Goal: Task Accomplishment & Management: Manage account settings

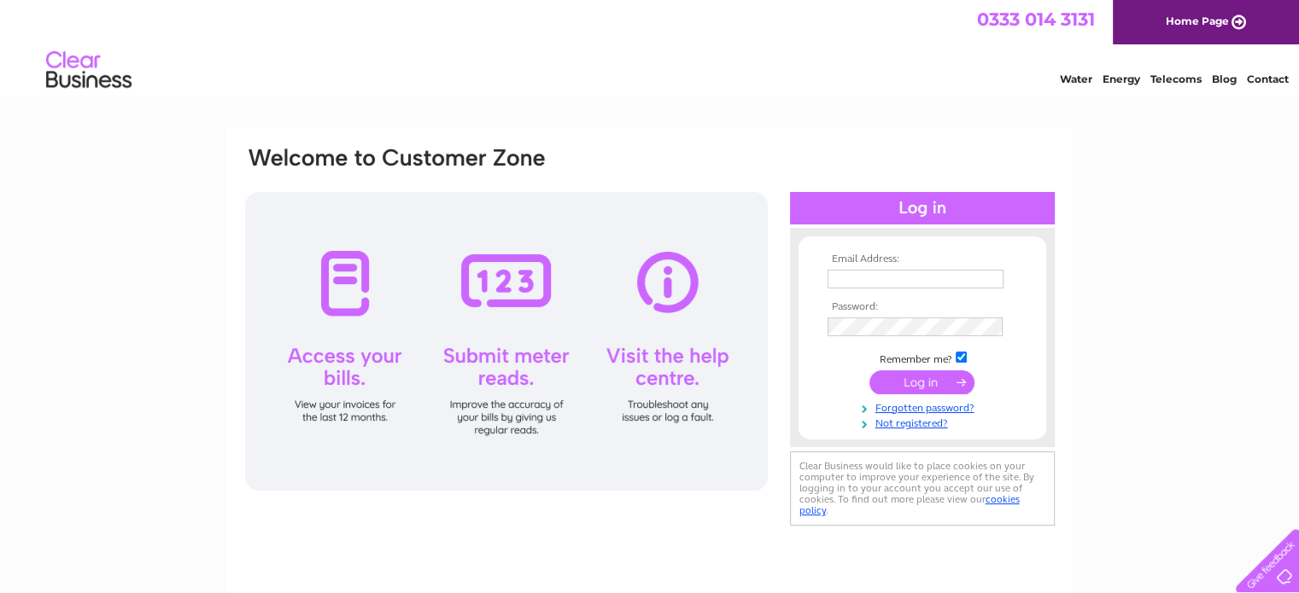
type input "[EMAIL_ADDRESS][DOMAIN_NAME]"
click at [938, 379] on input "submit" at bounding box center [921, 383] width 105 height 24
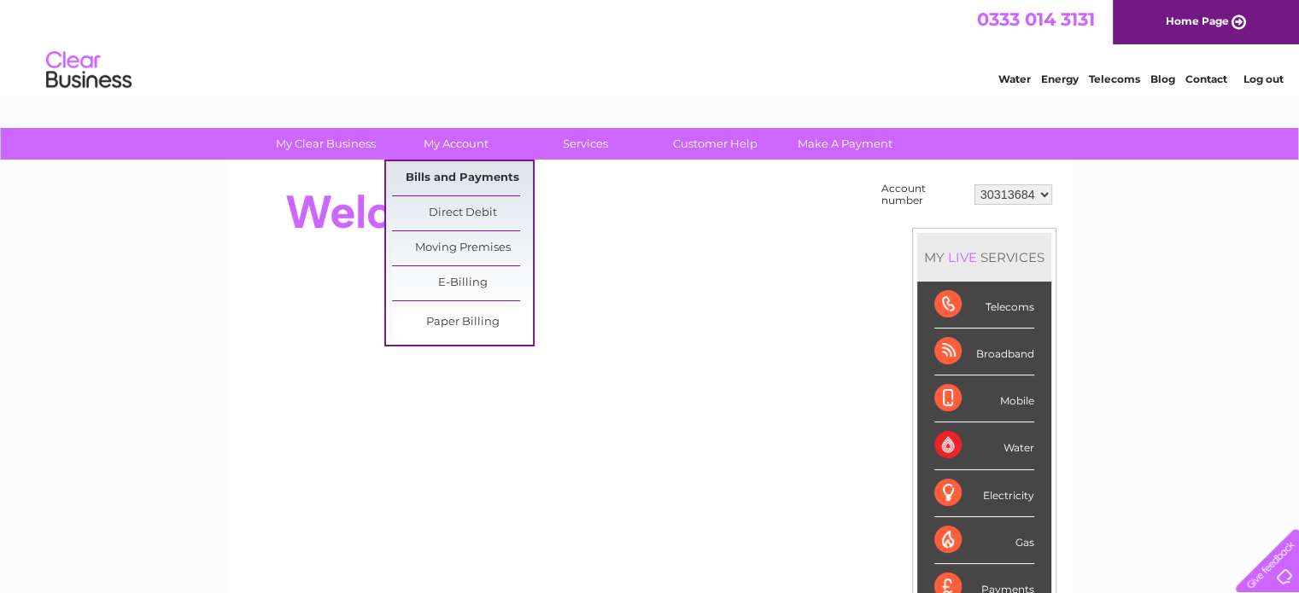
click at [467, 166] on link "Bills and Payments" at bounding box center [462, 178] width 141 height 34
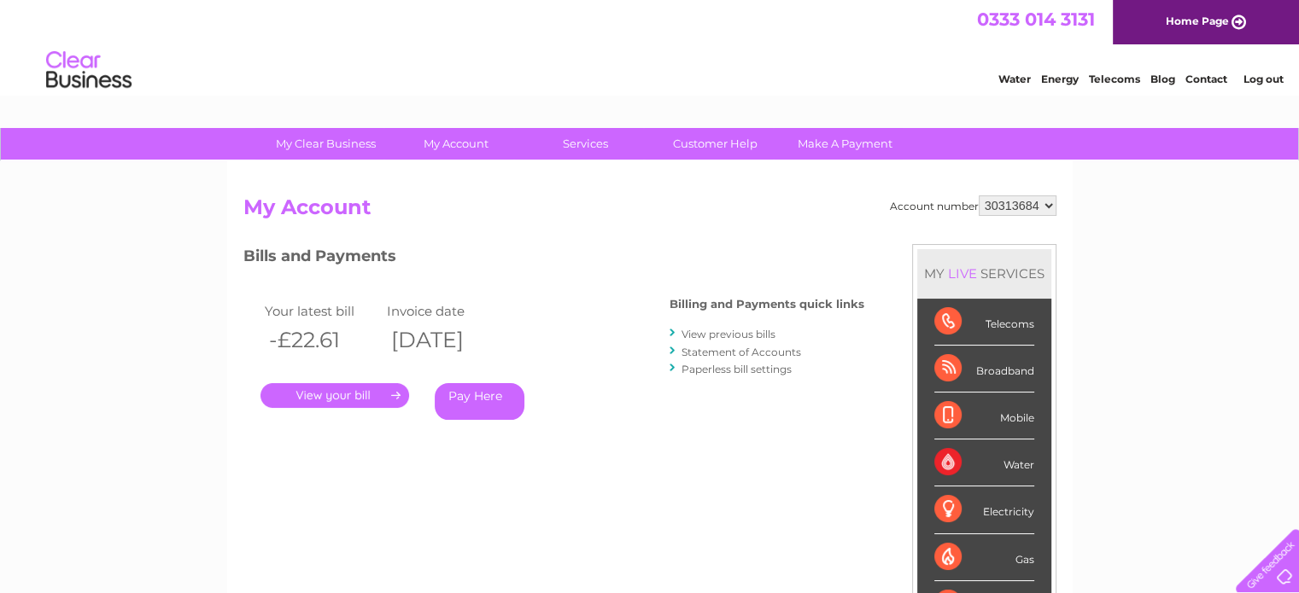
click at [360, 393] on link "." at bounding box center [334, 395] width 149 height 25
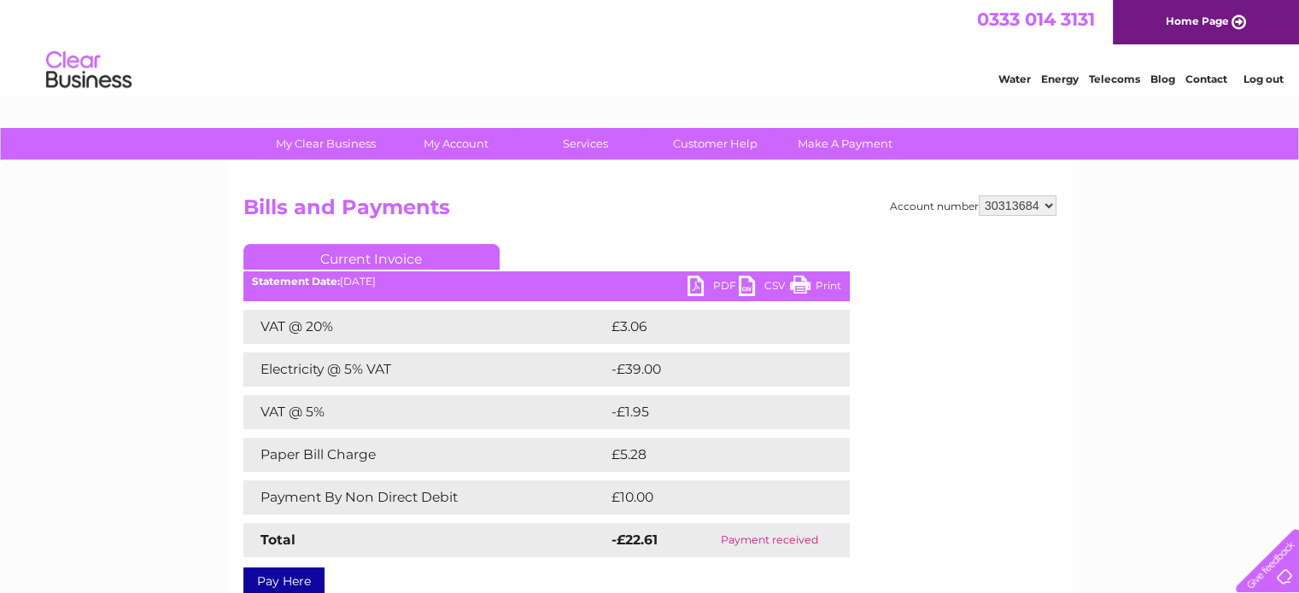
click at [1027, 217] on h2 "Bills and Payments" at bounding box center [649, 212] width 813 height 32
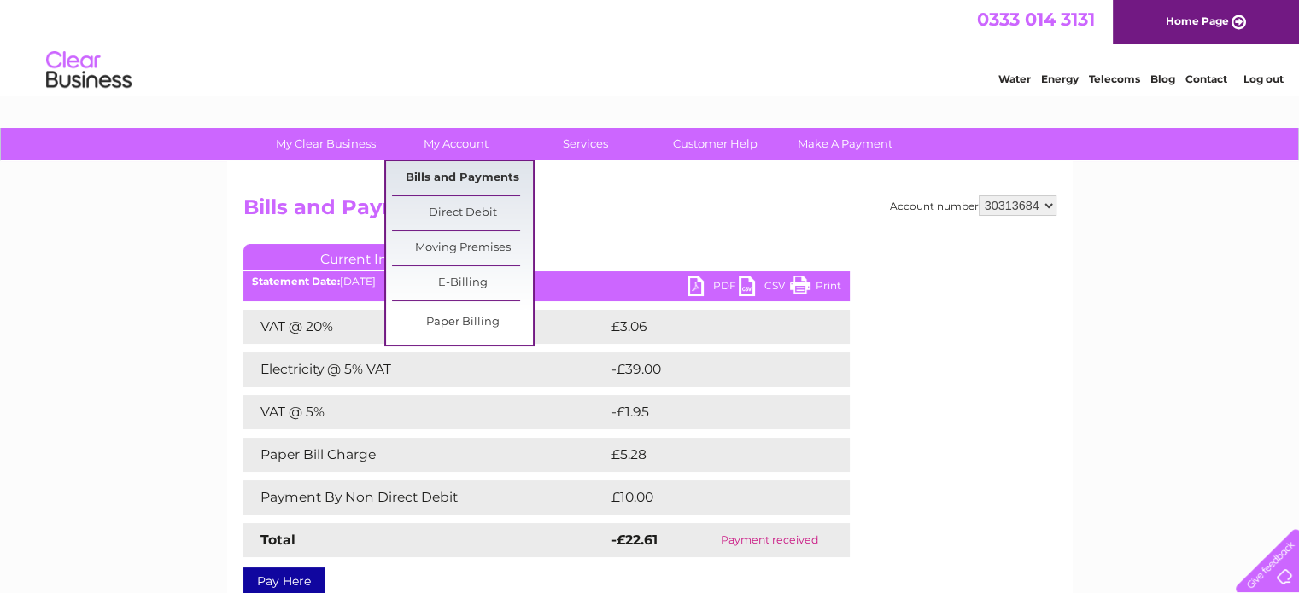
click at [470, 169] on link "Bills and Payments" at bounding box center [462, 178] width 141 height 34
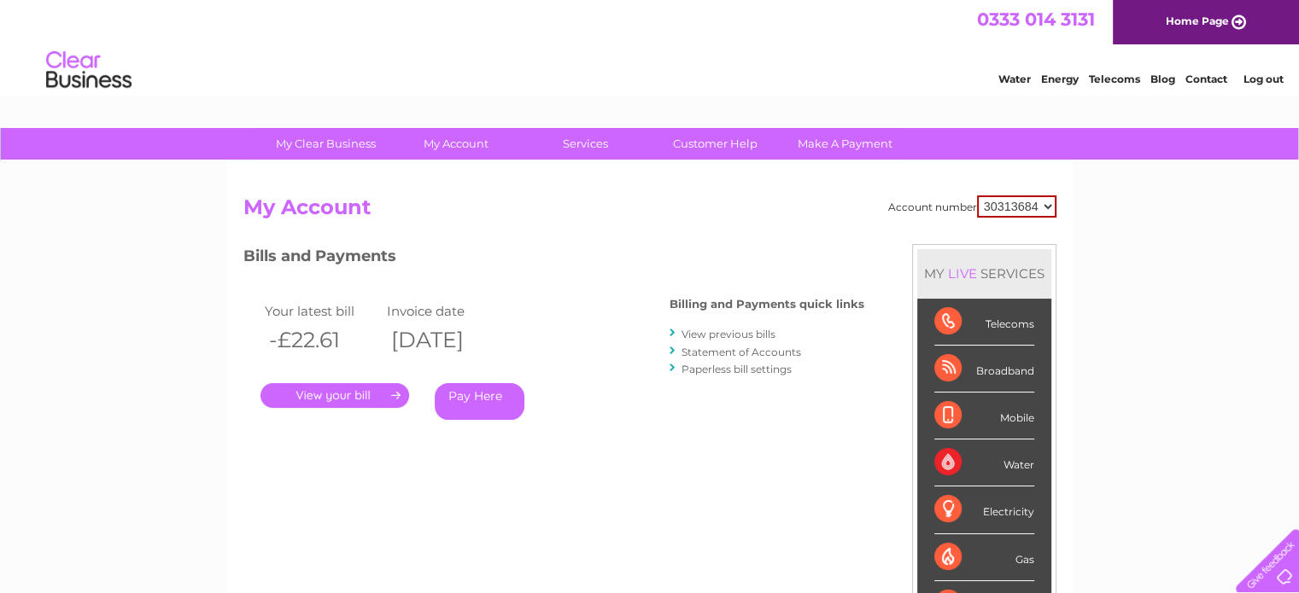
click at [744, 328] on link "View previous bills" at bounding box center [728, 334] width 94 height 13
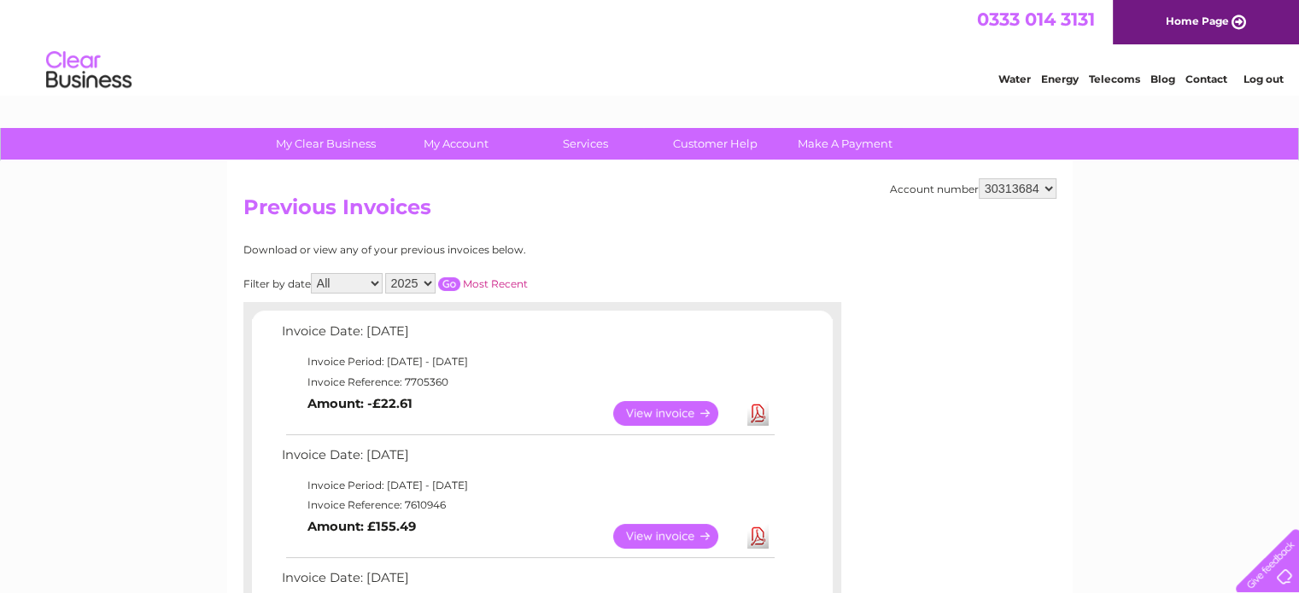
click at [1264, 78] on link "Log out" at bounding box center [1262, 79] width 40 height 13
